Goal: Check status: Check status

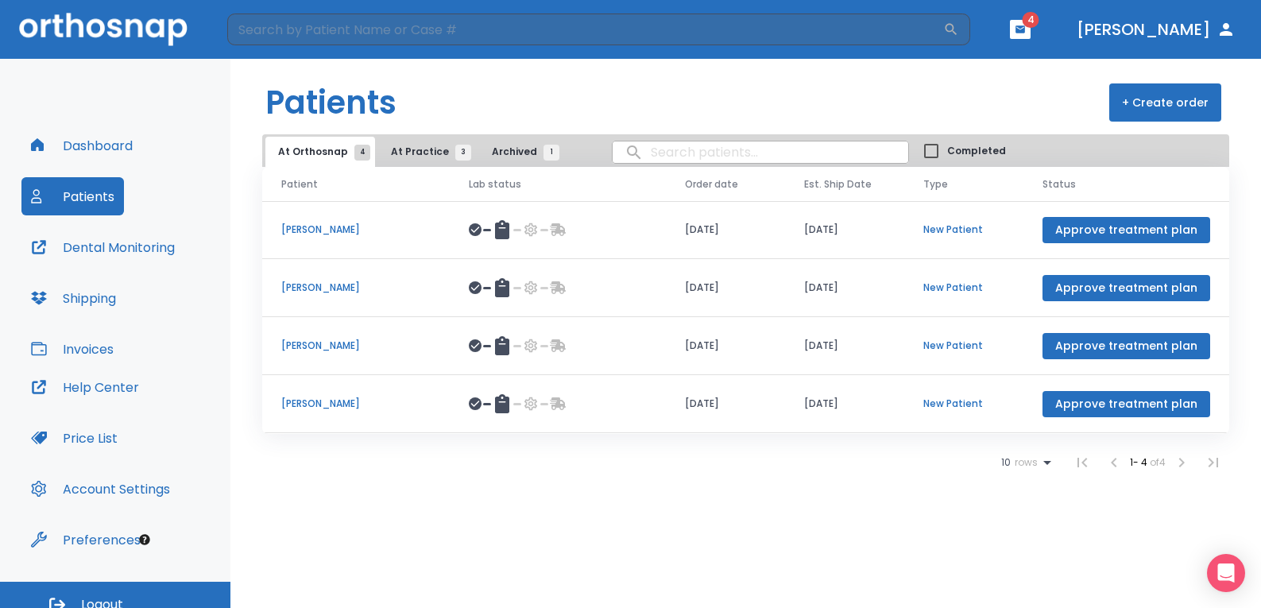
click at [333, 401] on p "[PERSON_NAME]" at bounding box center [355, 403] width 149 height 14
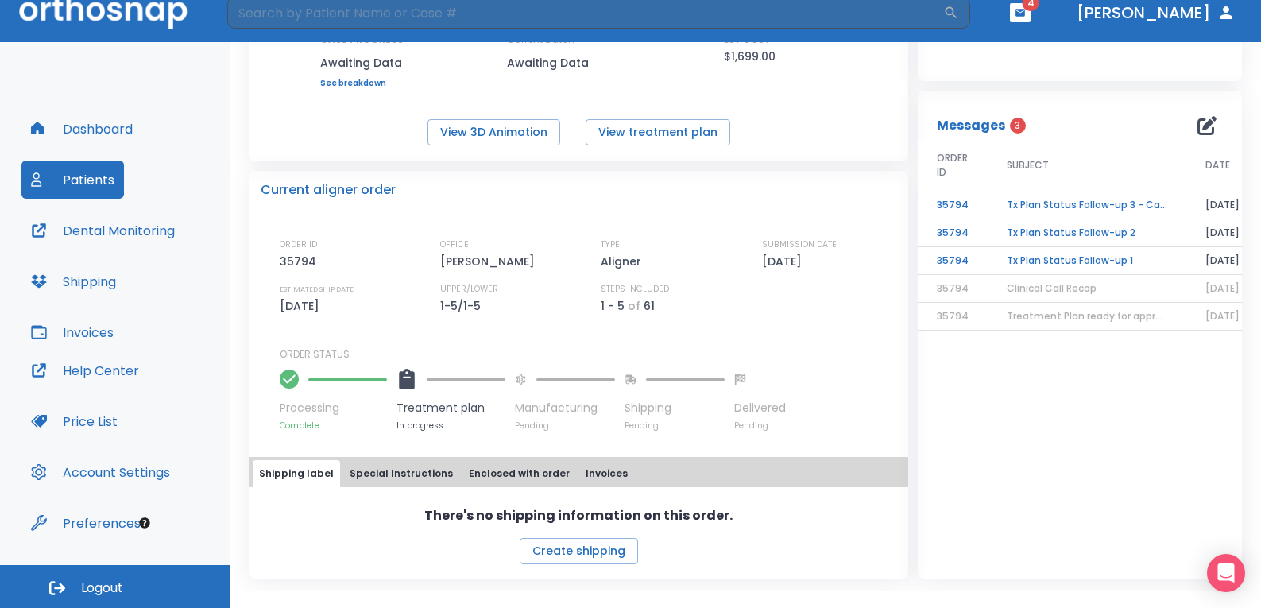
scroll to position [148, 0]
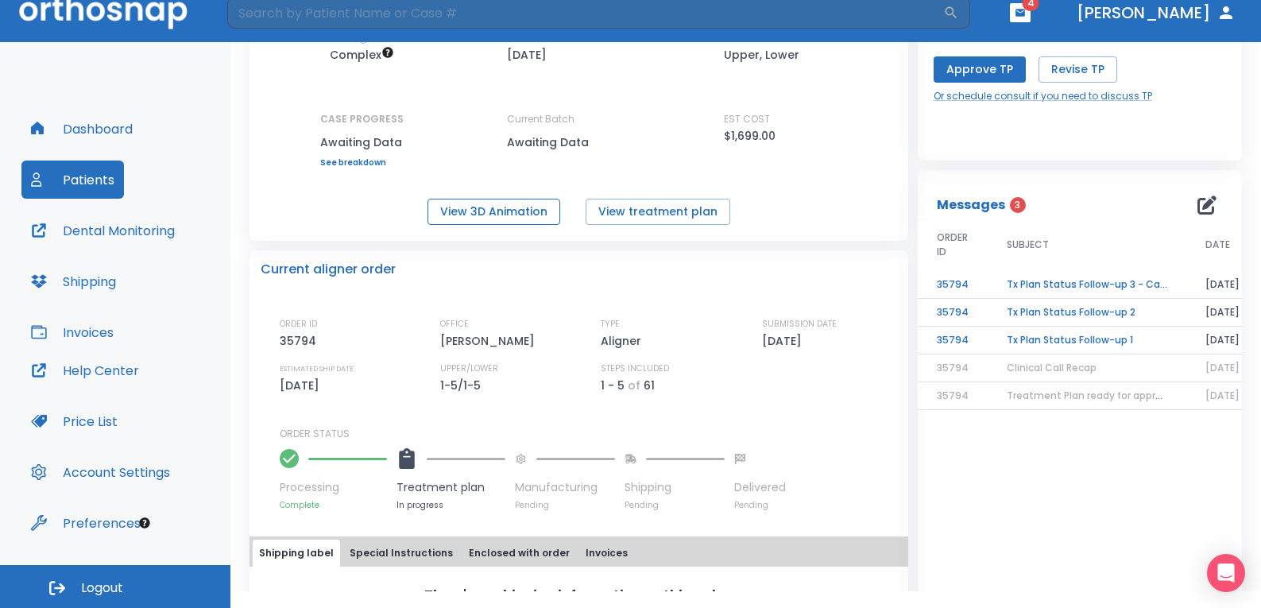
click at [513, 209] on button "View 3D Animation" at bounding box center [493, 212] width 133 height 26
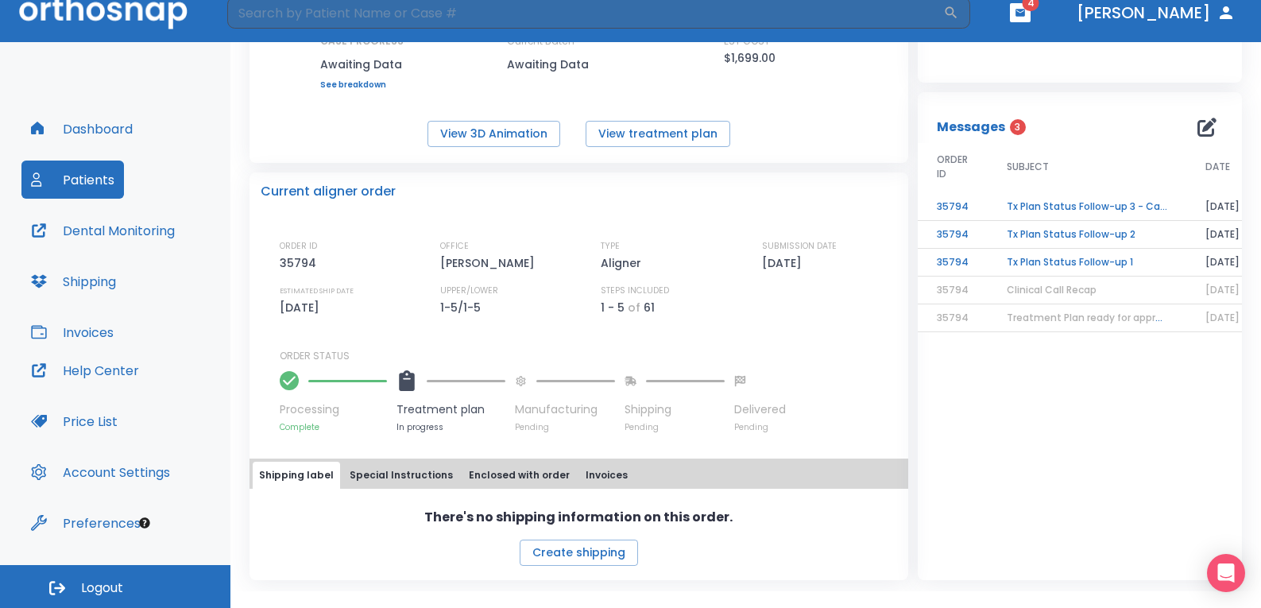
scroll to position [227, 0]
click at [385, 470] on button "Special Instructions" at bounding box center [401, 473] width 116 height 27
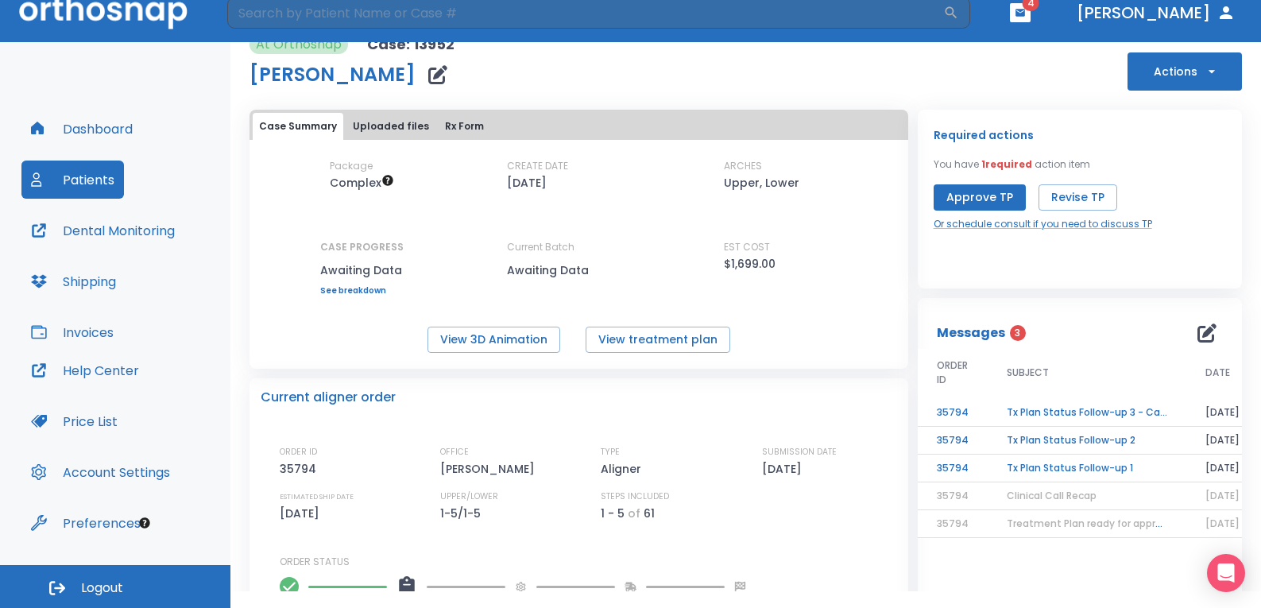
scroll to position [0, 0]
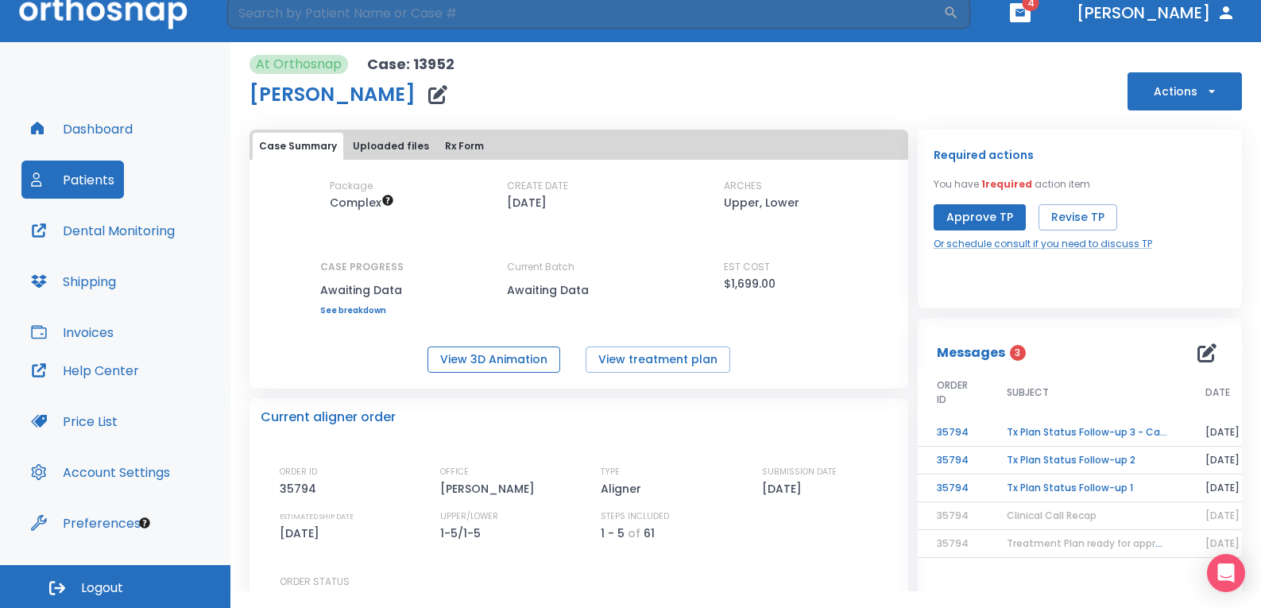
click at [460, 362] on button "View 3D Animation" at bounding box center [493, 359] width 133 height 26
click at [680, 359] on button "View treatment plan" at bounding box center [657, 359] width 145 height 26
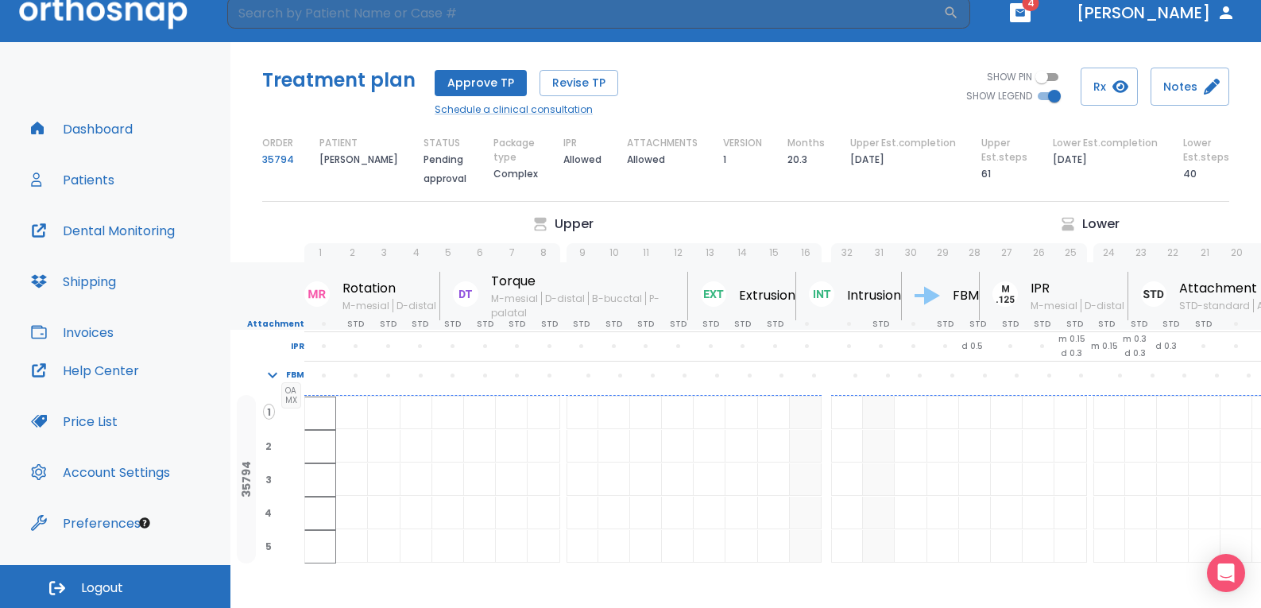
click at [1026, 13] on icon "button" at bounding box center [1019, 12] width 11 height 11
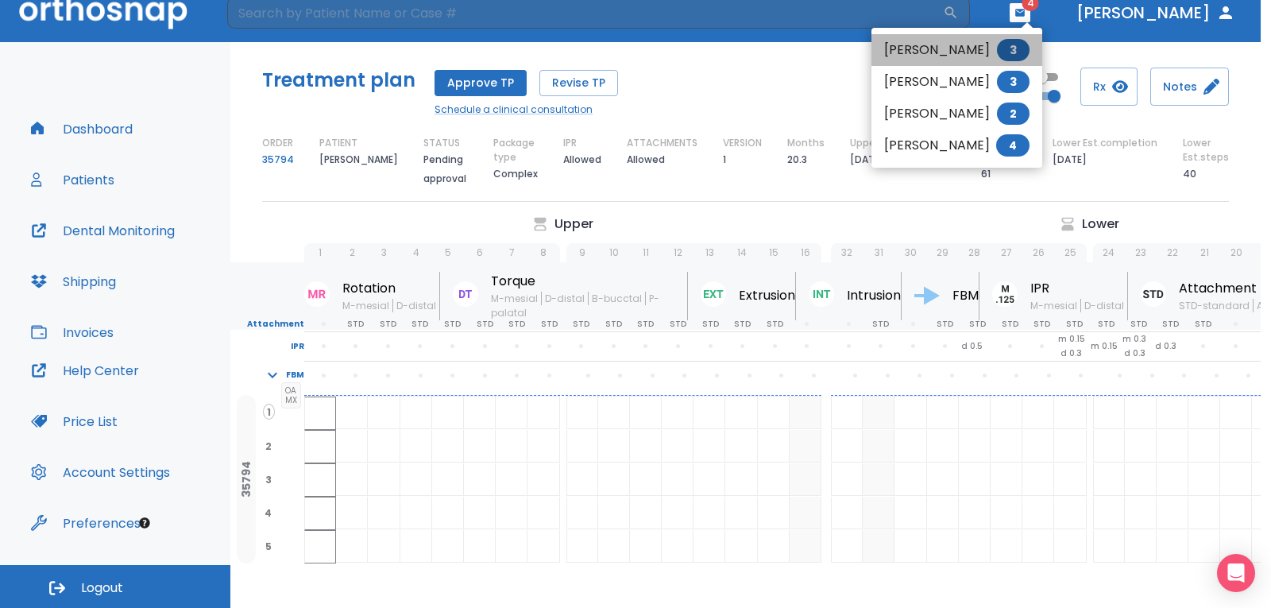
click at [919, 44] on li "maritza villanueva 3" at bounding box center [956, 50] width 171 height 32
